Goal: Transaction & Acquisition: Obtain resource

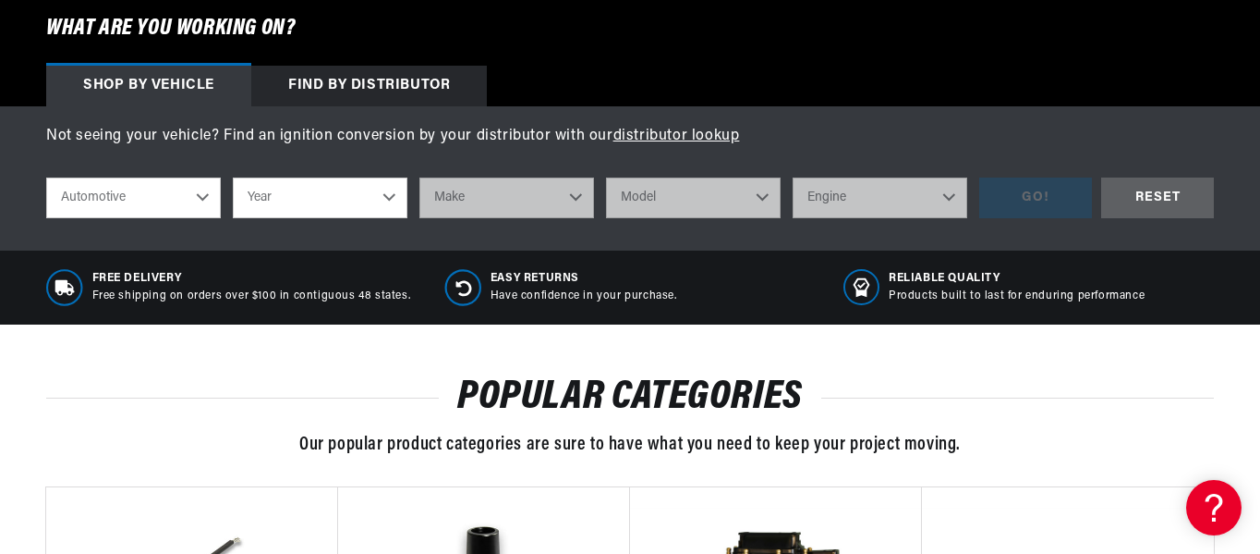
scroll to position [0, 51]
click at [359, 195] on select "Year 2022 2021 2020 2019 2018 2017 2016 2015 2014 2013 2012 2011 2010 2009 2008…" at bounding box center [320, 197] width 175 height 41
select select "1951"
click at [233, 177] on select "Year 2022 2021 2020 2019 2018 2017 2016 2015 2014 2013 2012 2011 2010 2009 2008…" at bounding box center [320, 197] width 175 height 41
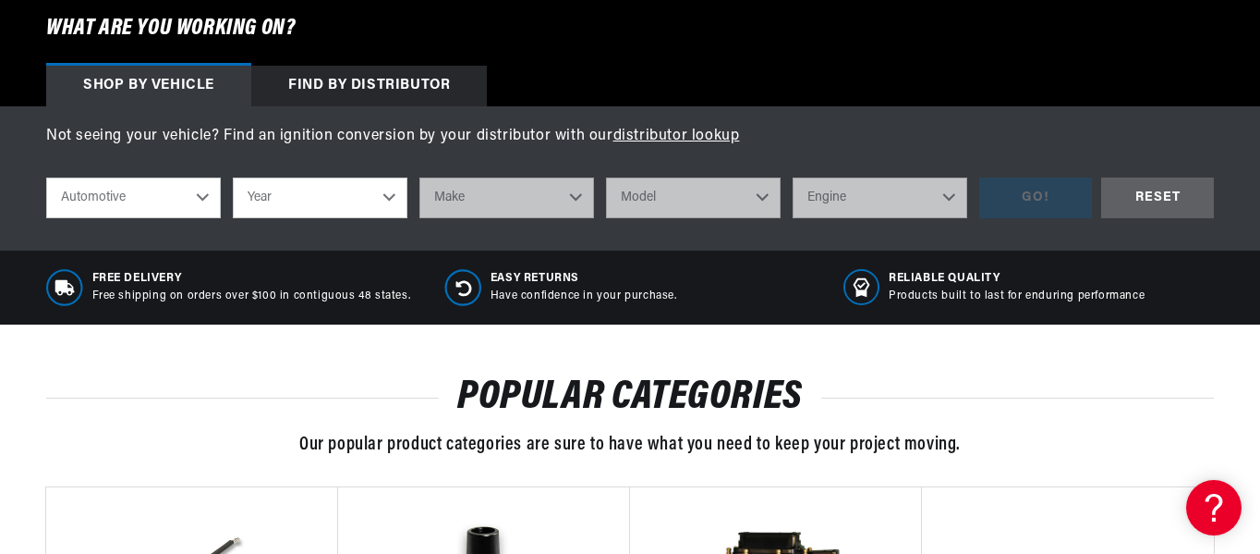
select select "1951"
click at [572, 199] on select "Make Aston Martin Austin Buick Cadillac Chevrolet Chrysler Citroen Crosley Ford…" at bounding box center [507, 197] width 175 height 41
select select "Ford"
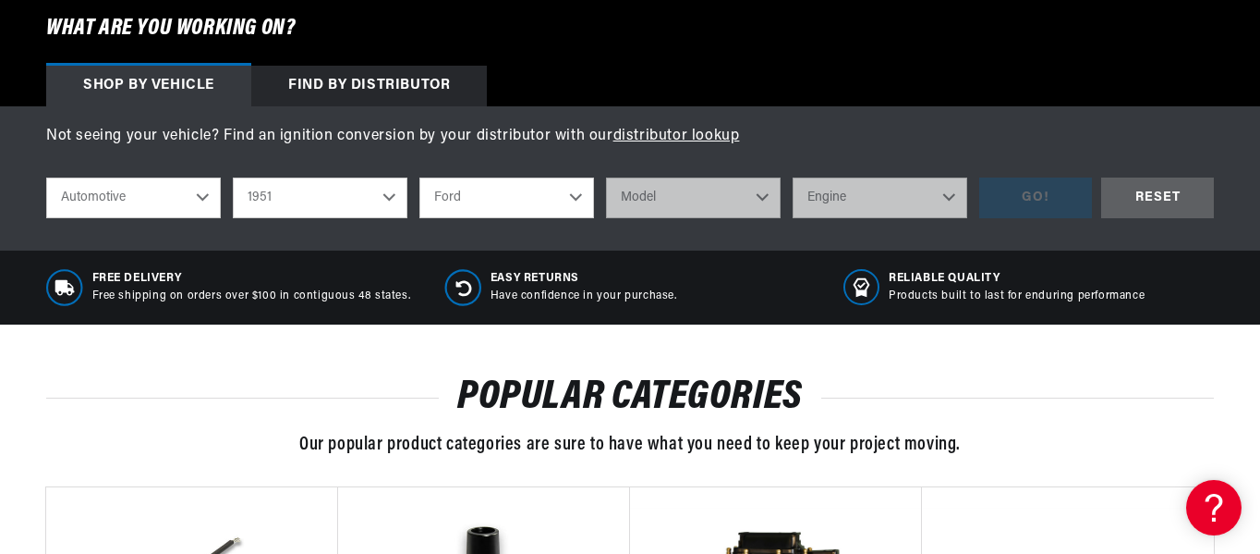
click at [420, 177] on select "Make Aston Martin Austin Buick Cadillac Chevrolet Chrysler Citroen Crosley Ford…" at bounding box center [507, 197] width 175 height 41
select select "Ford"
click at [682, 201] on select "Model Country Sedan Country Squire Crestline Custom Deluxe F-1 Ranch Wagon Vict…" at bounding box center [693, 197] width 175 height 41
click at [560, 204] on select "Aston Martin Austin Buick Cadillac Chevrolet Chrysler Citroen Crosley Ford GMC …" at bounding box center [507, 197] width 175 height 41
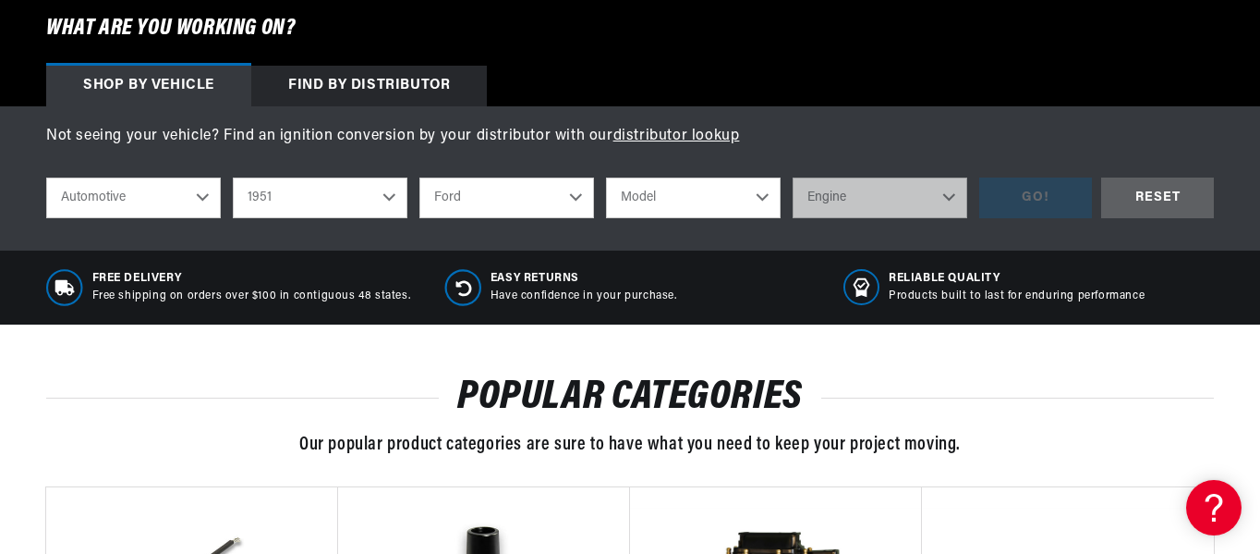
scroll to position [0, 2188]
click at [420, 177] on select "Aston Martin Austin Buick Cadillac Chevrolet Chrysler Citroen Crosley Ford GMC …" at bounding box center [507, 197] width 175 height 41
click at [726, 201] on select "Model Country Sedan Country Squire Crestline Custom Deluxe F-1 Ranch Wagon Vict…" at bounding box center [693, 197] width 175 height 41
select select "Crestline"
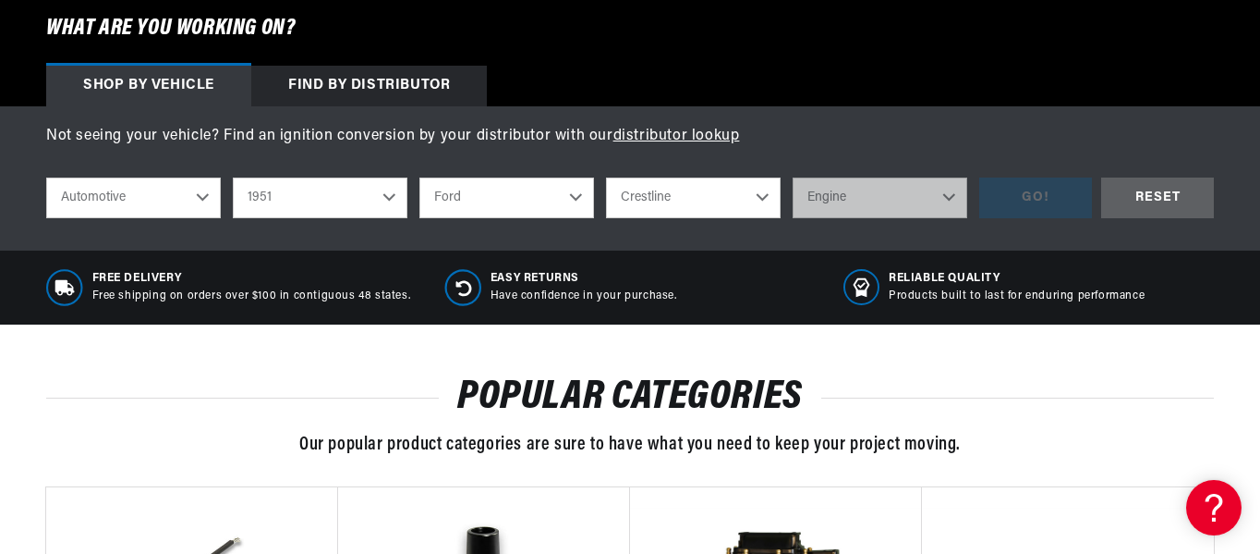
click at [606, 177] on select "Model Country Sedan Country Squire Crestline Custom Deluxe F-1 Ranch Wagon Vict…" at bounding box center [693, 197] width 175 height 41
select select "Crestline"
click at [918, 196] on select "Engine 3.9L" at bounding box center [880, 197] width 175 height 41
select select "3.9L"
click at [793, 177] on select "Engine 3.9L" at bounding box center [880, 197] width 175 height 41
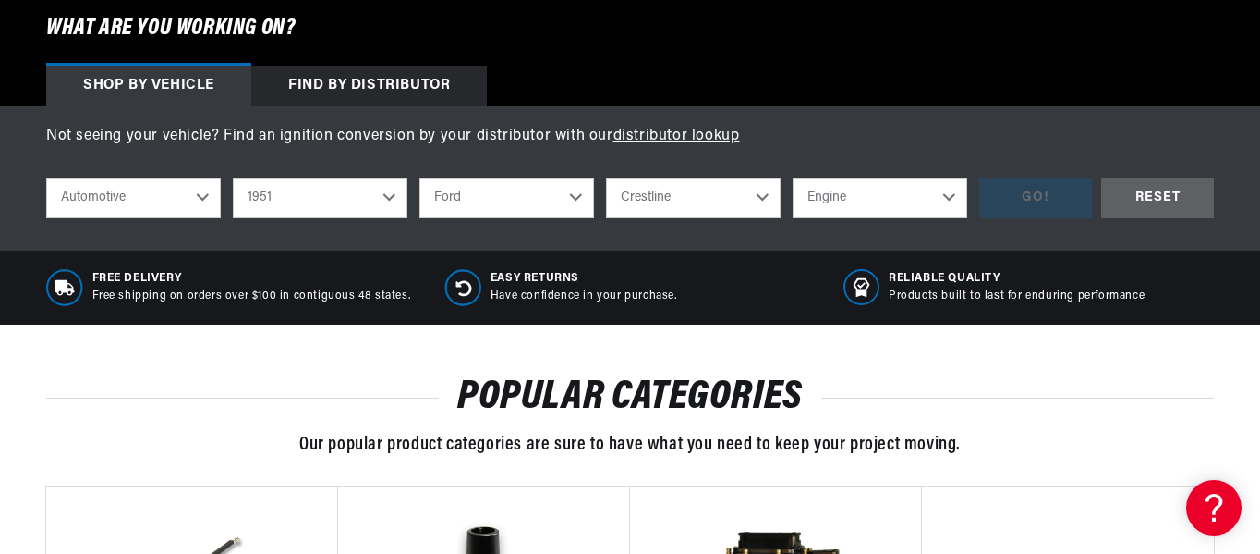
select select "3.9L"
click at [1066, 180] on div "GO!" at bounding box center [1036, 198] width 113 height 42
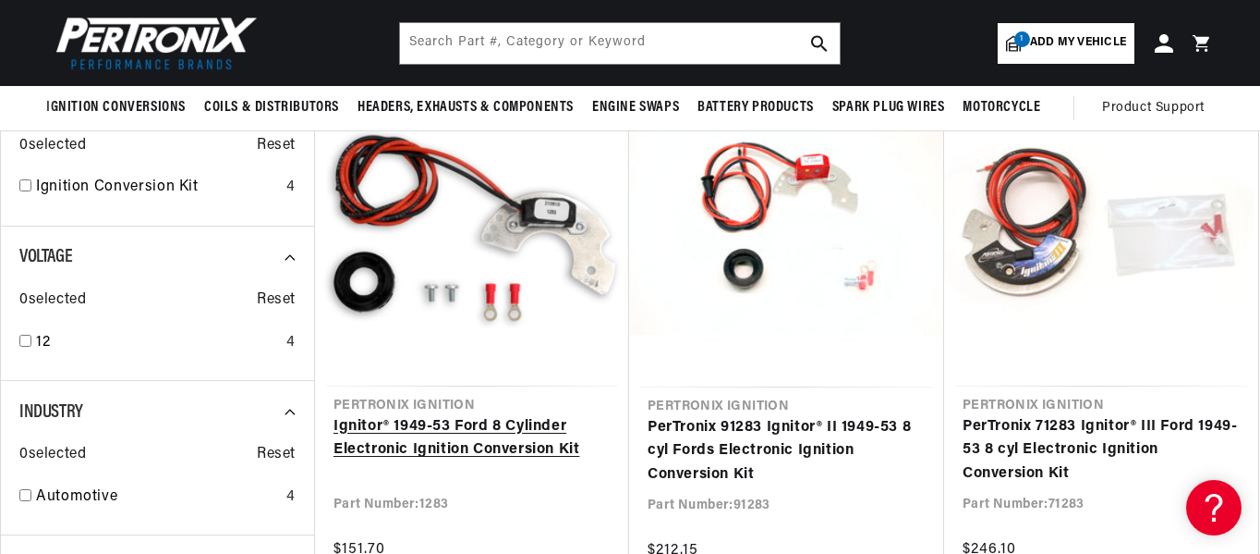
scroll to position [0, 1094]
click at [467, 431] on link "Ignitor® 1949-53 Ford 8 Cylinder Electronic Ignition Conversion Kit" at bounding box center [472, 438] width 277 height 47
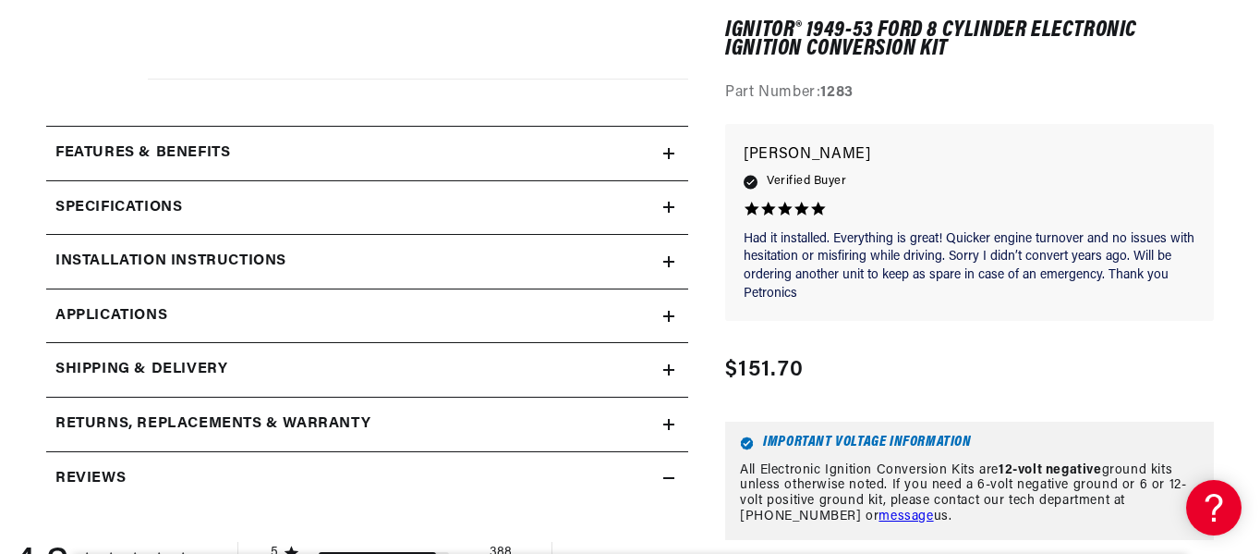
scroll to position [0, 1094]
click at [191, 257] on h2 "Installation instructions" at bounding box center [170, 262] width 231 height 24
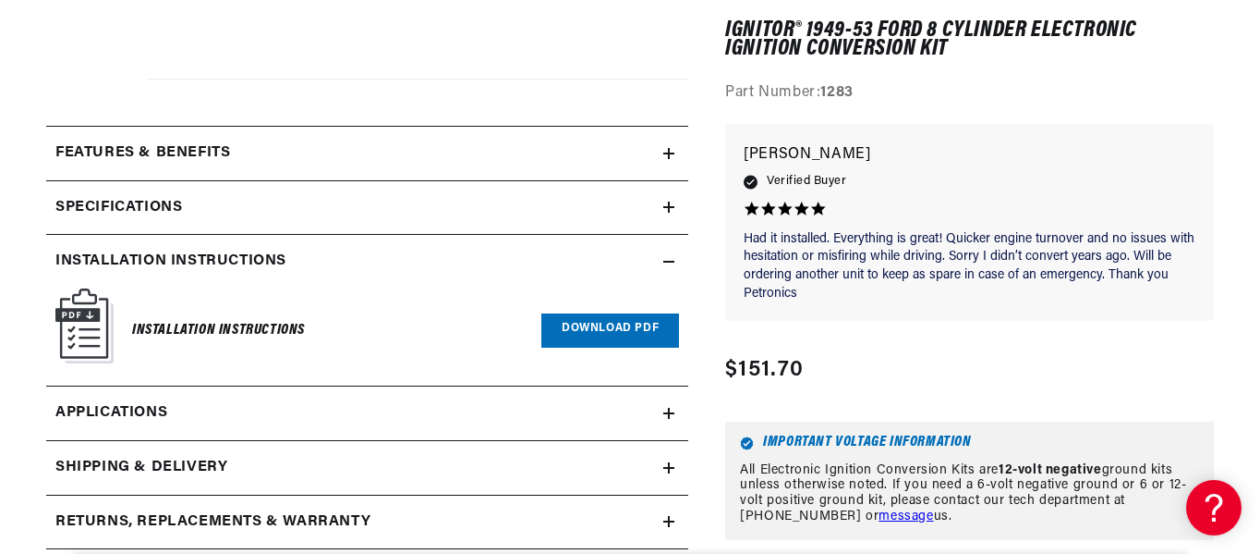
click at [598, 333] on link "Download PDF" at bounding box center [611, 330] width 138 height 34
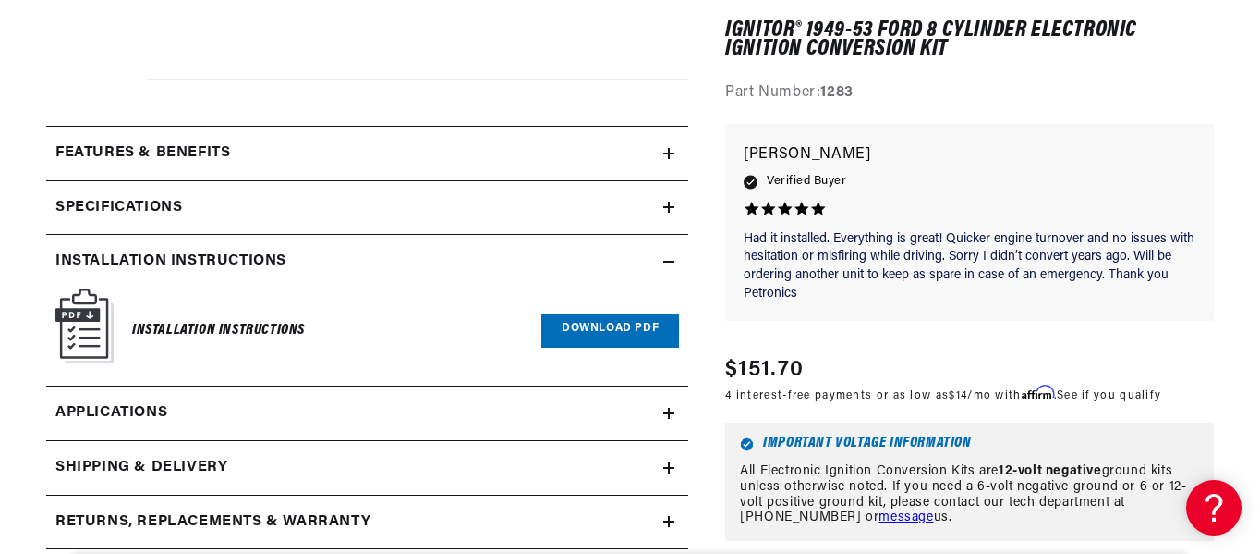
scroll to position [0, 2188]
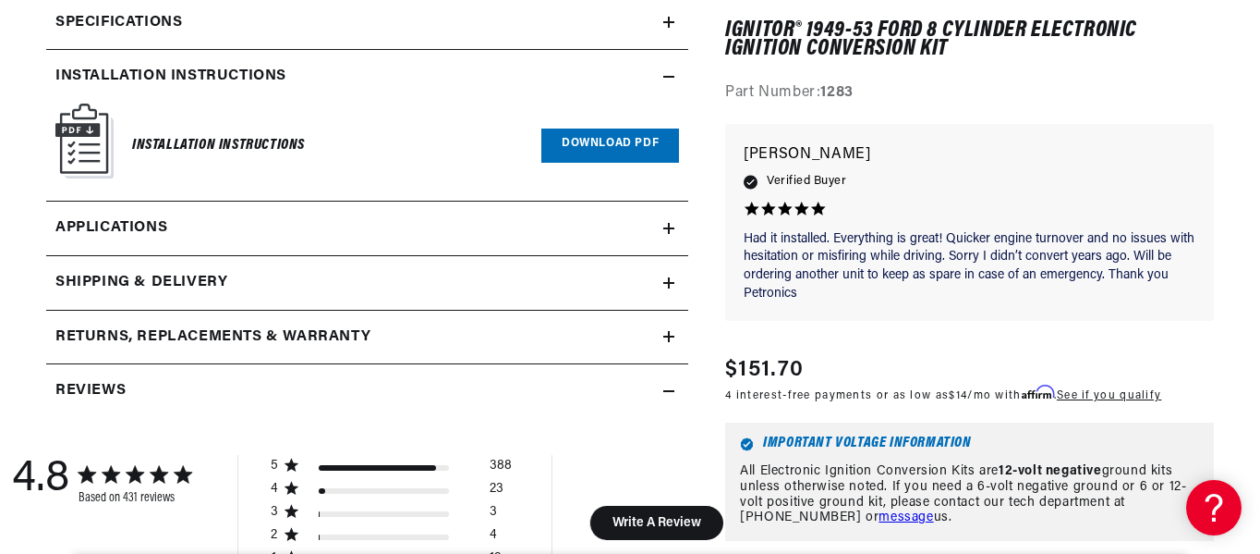
click at [155, 237] on span "Applications" at bounding box center [111, 228] width 112 height 24
